Goal: Information Seeking & Learning: Learn about a topic

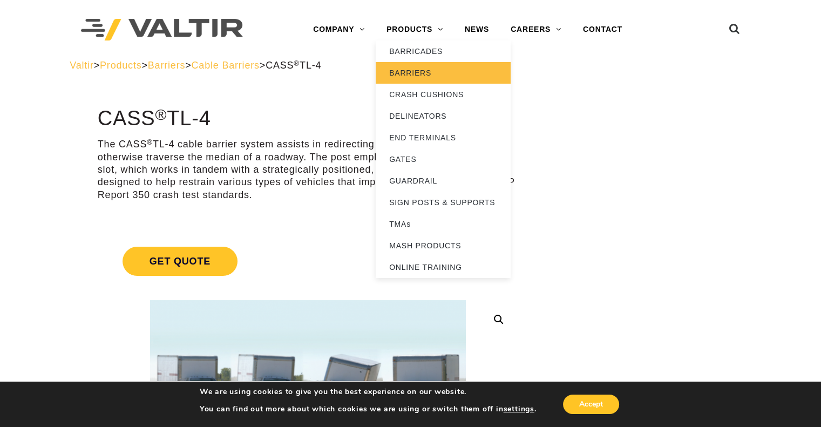
click at [421, 69] on link "BARRIERS" at bounding box center [443, 73] width 135 height 22
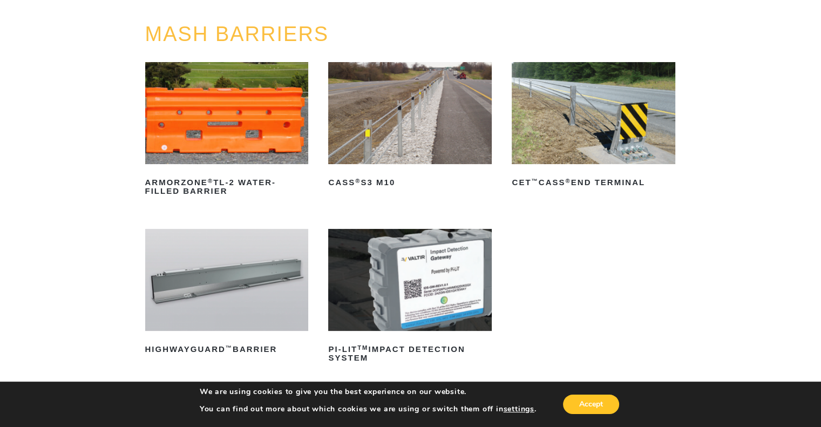
scroll to position [143, 0]
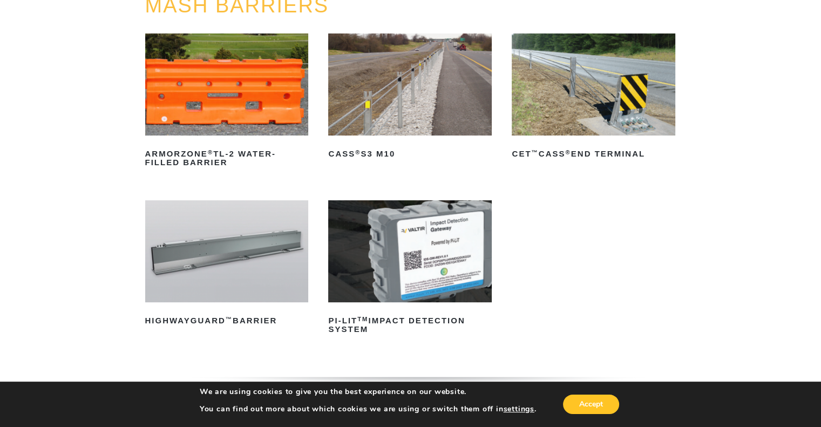
click at [420, 84] on img at bounding box center [410, 84] width 164 height 102
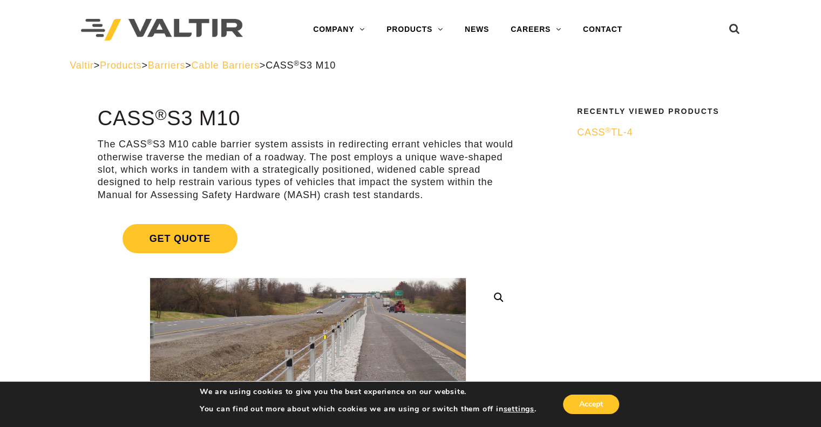
scroll to position [44, 0]
